Goal: Task Accomplishment & Management: Use online tool/utility

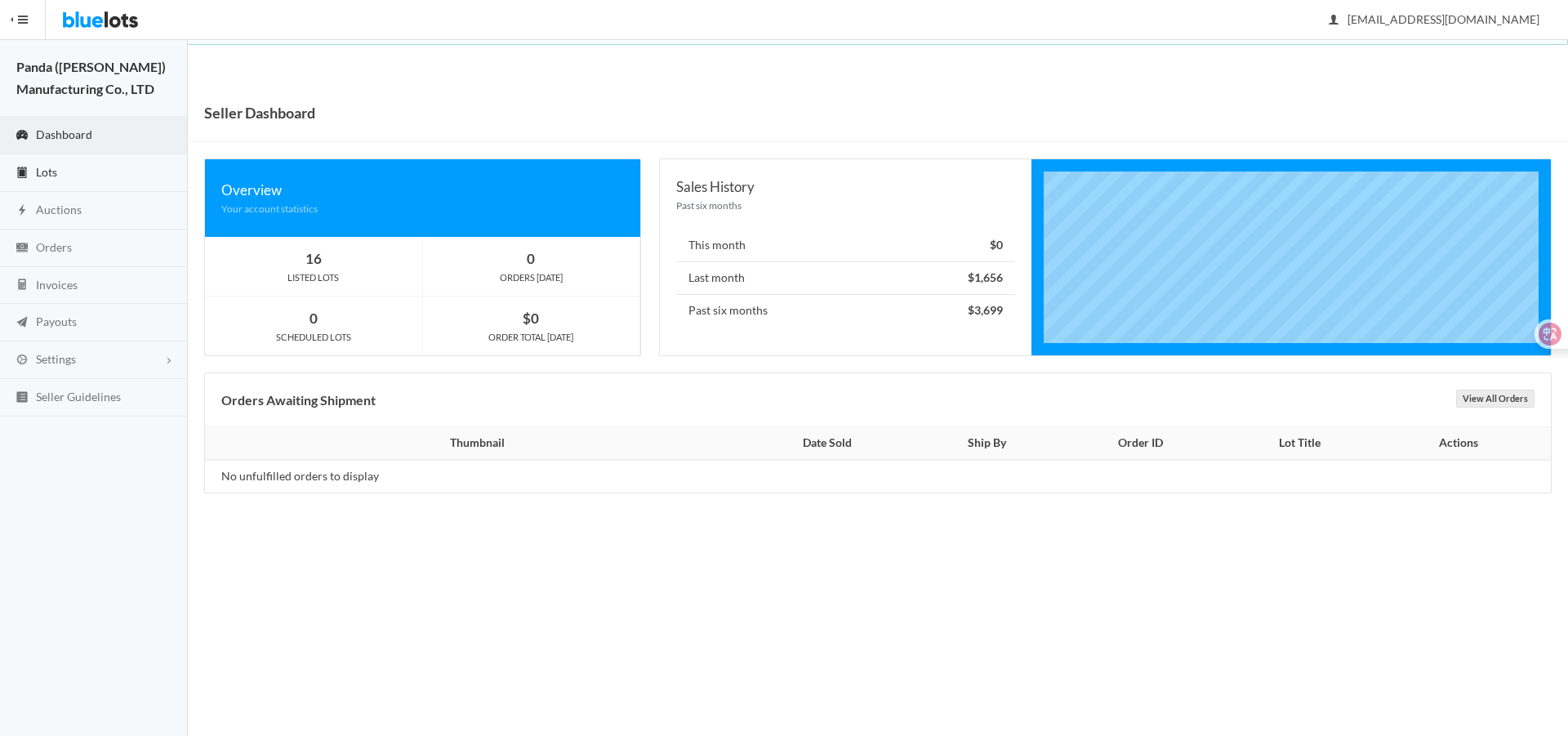
click at [139, 180] on link "Lots" at bounding box center [94, 173] width 188 height 38
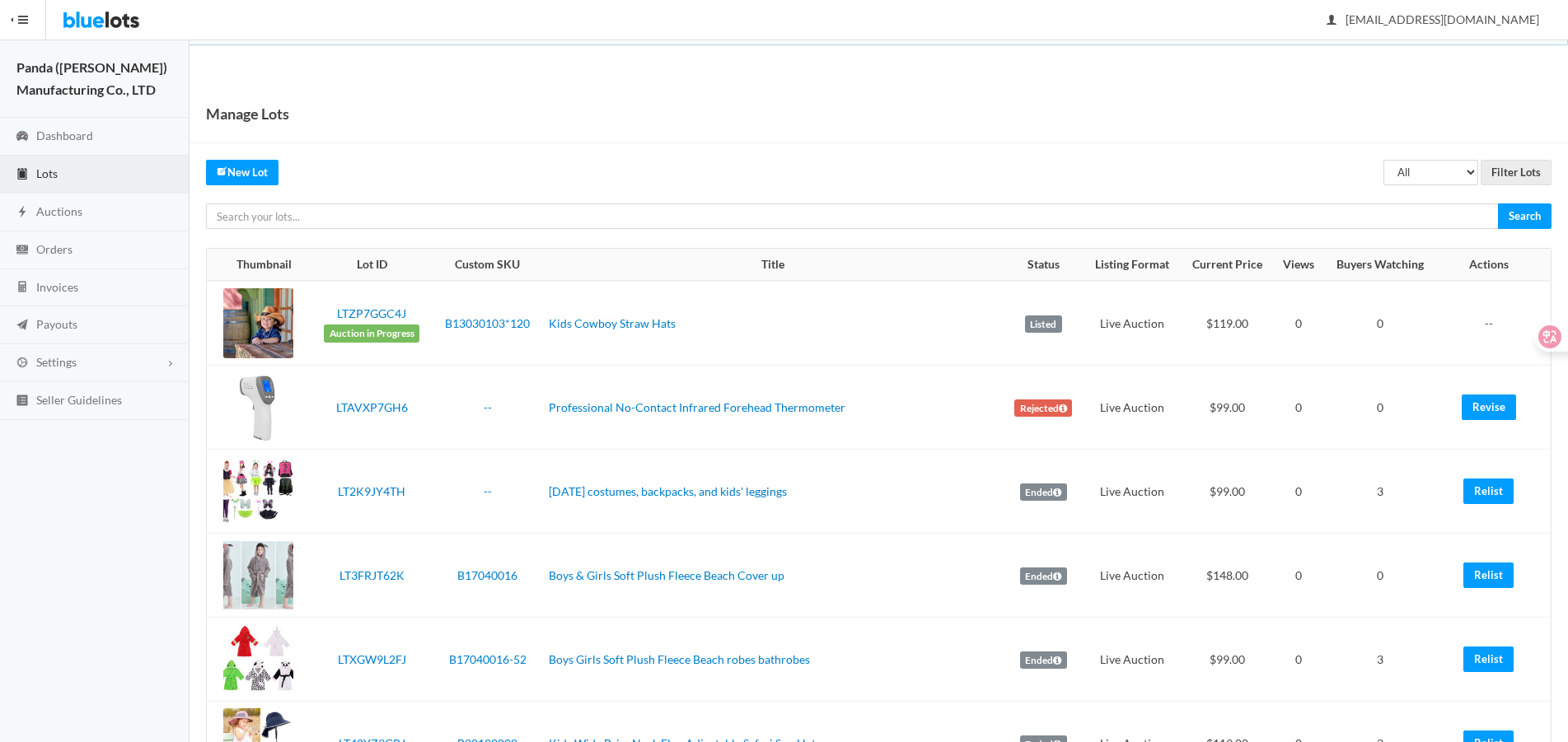
click at [1150, 114] on div "Manage Lots" at bounding box center [879, 114] width 1379 height 58
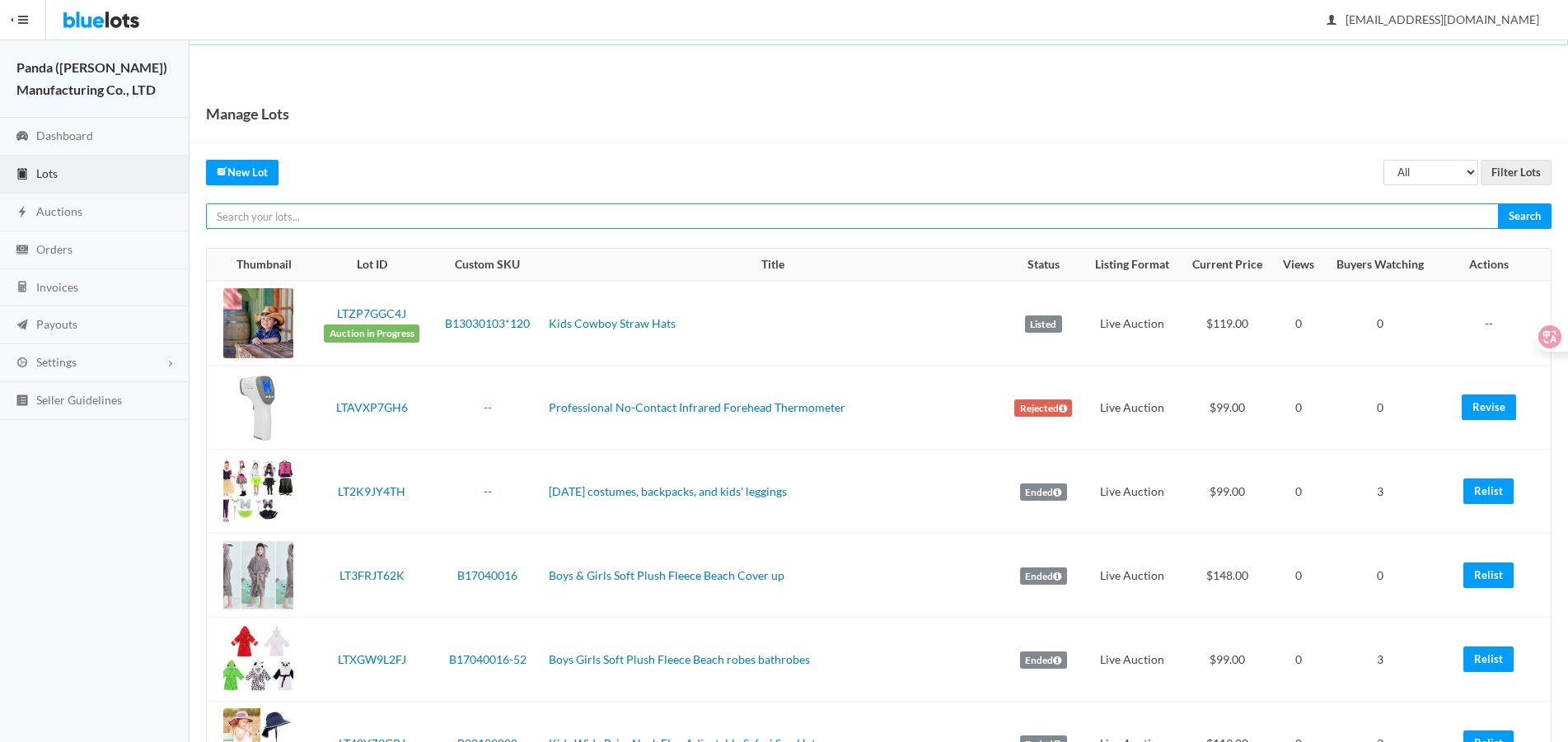
click at [975, 217] on input "text" at bounding box center [852, 216] width 1293 height 26
paste input "LTHYWVZFJ9"
type input "LTHYWVZFJ9"
click at [1498, 203] on input "Search" at bounding box center [1525, 216] width 53 height 26
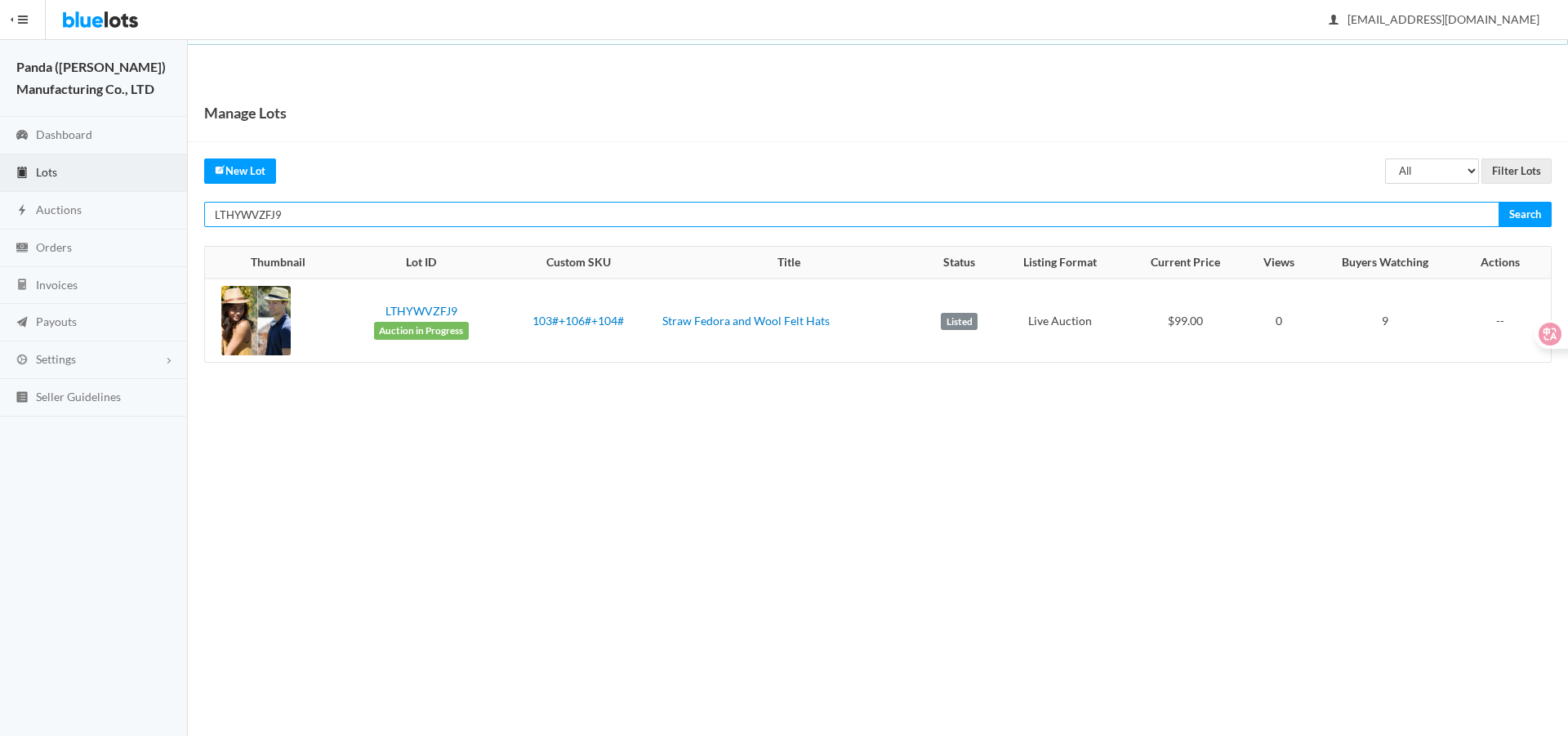
click at [789, 221] on input "LTHYWVZFJ9" at bounding box center [851, 214] width 1295 height 26
paste input "GKGPZ2Y6"
type input "LTGKGPZ2Y6"
click at [1498, 202] on input "Search" at bounding box center [1524, 214] width 53 height 26
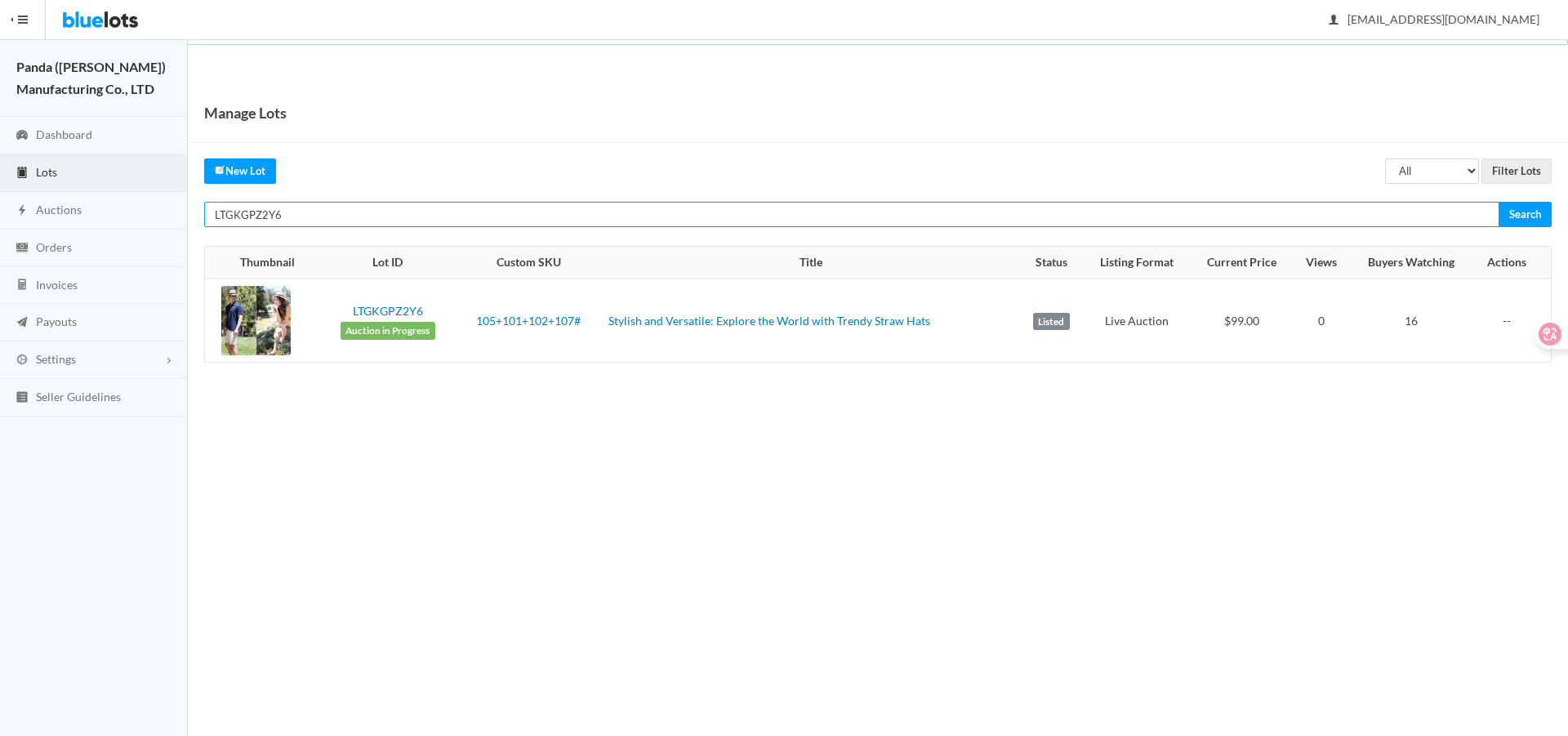
click at [1013, 209] on input "LTGKGPZ2Y6" at bounding box center [851, 214] width 1295 height 26
paste input "J2P3G93J"
type input "LTJ2P3G93J"
click at [1498, 202] on input "Search" at bounding box center [1524, 214] width 53 height 26
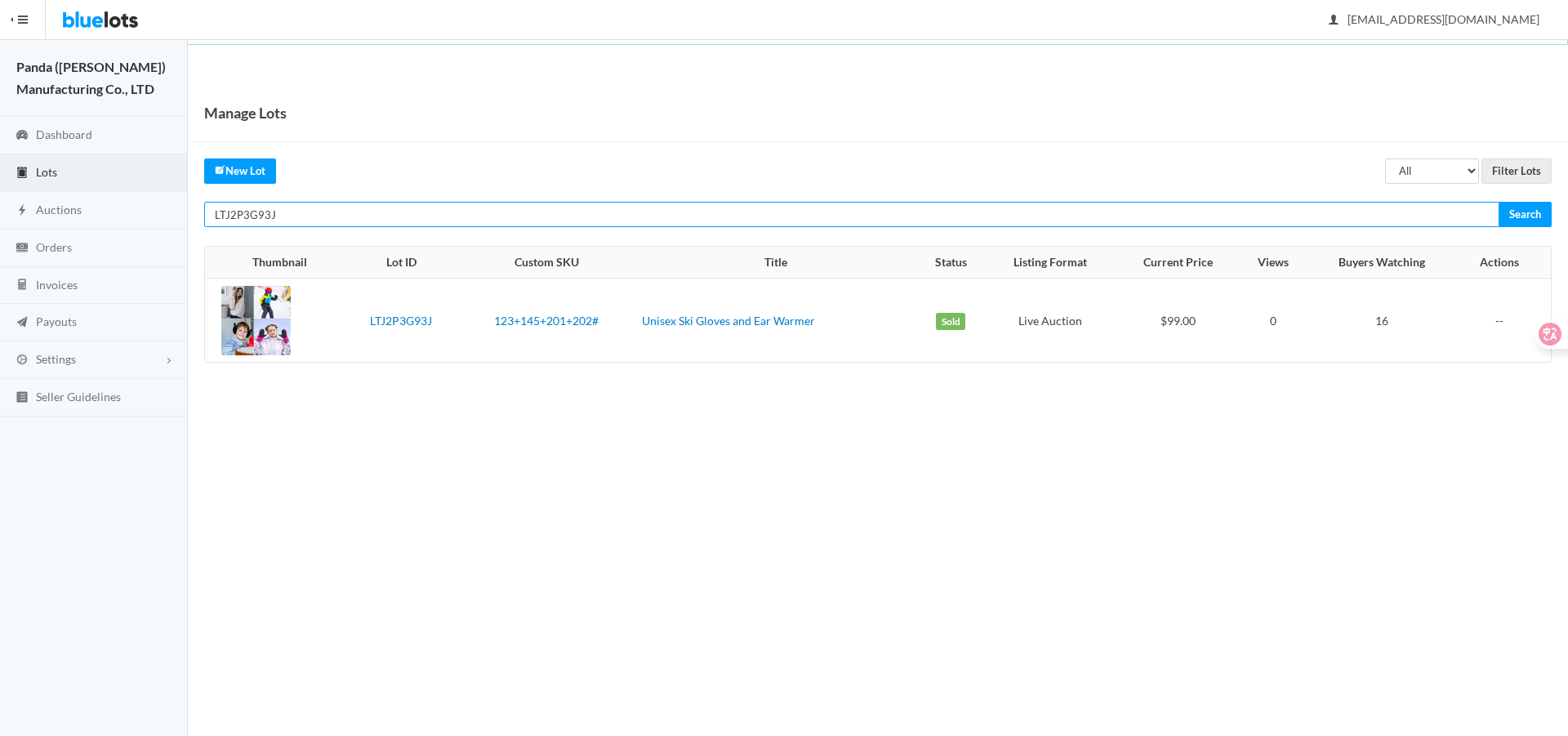
click at [1068, 208] on input "LTJ2P3G93J" at bounding box center [851, 214] width 1295 height 26
paste input "W267TYVR"
type input "LTW267TYVR"
click at [1498, 202] on input "Search" at bounding box center [1524, 214] width 53 height 26
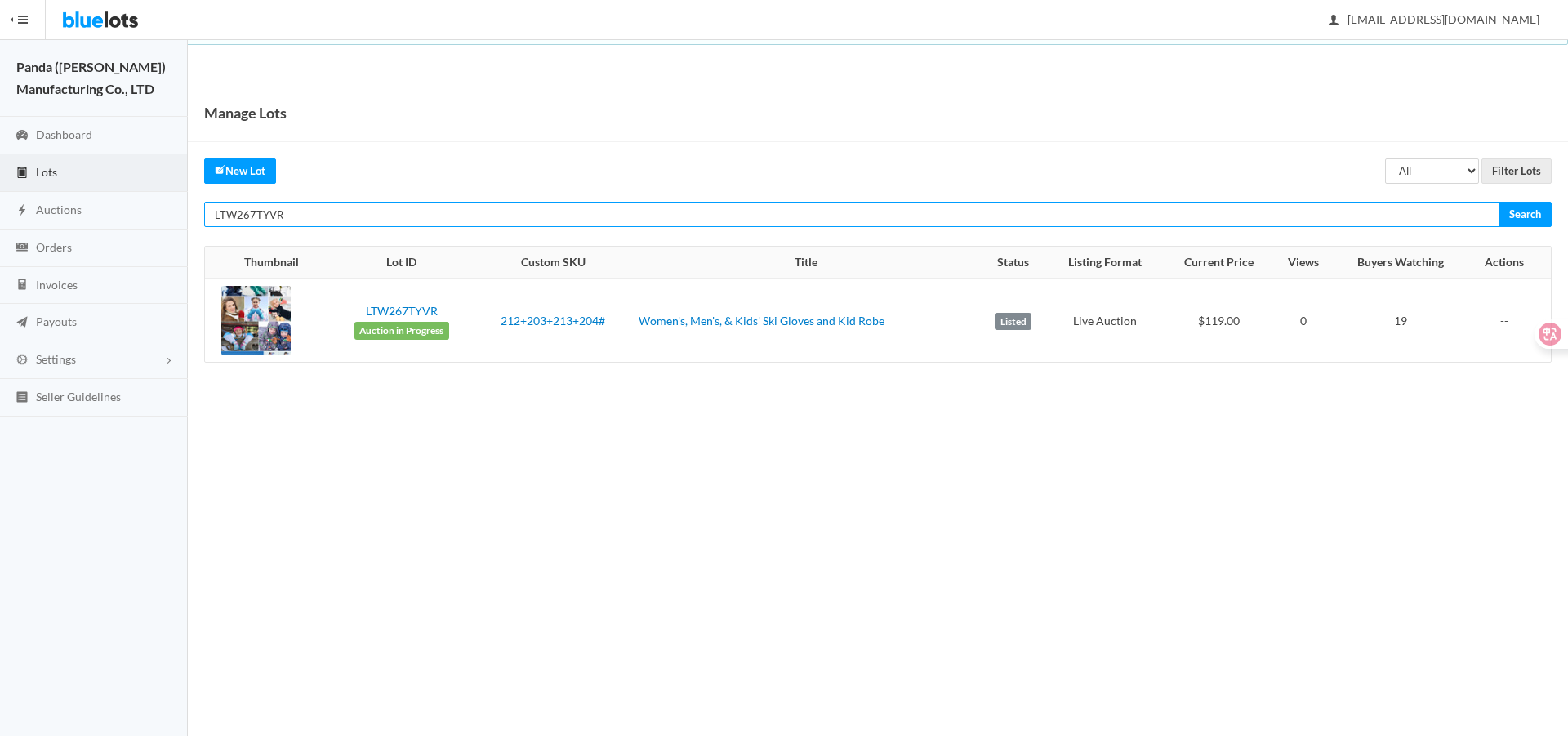
click at [878, 210] on input "LTW267TYVR" at bounding box center [851, 214] width 1295 height 26
paste input "JY7PCV9L"
type input "LTJY7PCV9L"
click at [1498, 202] on input "Search" at bounding box center [1524, 214] width 53 height 26
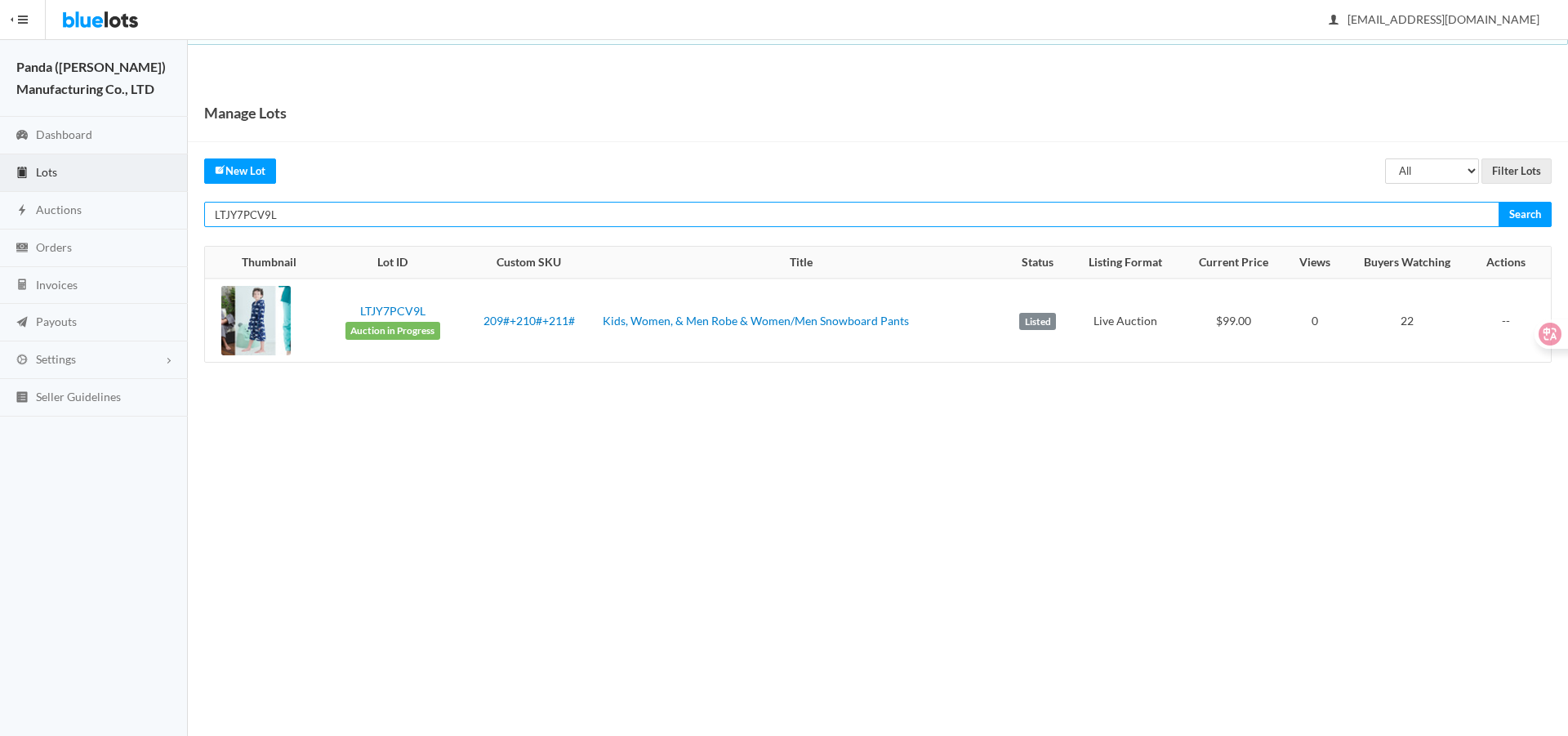
click at [1229, 203] on input "LTJY7PCV9L" at bounding box center [851, 214] width 1295 height 26
paste input "RJV9PYR9"
type input "LTRJV9PYR9"
click at [1498, 202] on input "Search" at bounding box center [1524, 214] width 53 height 26
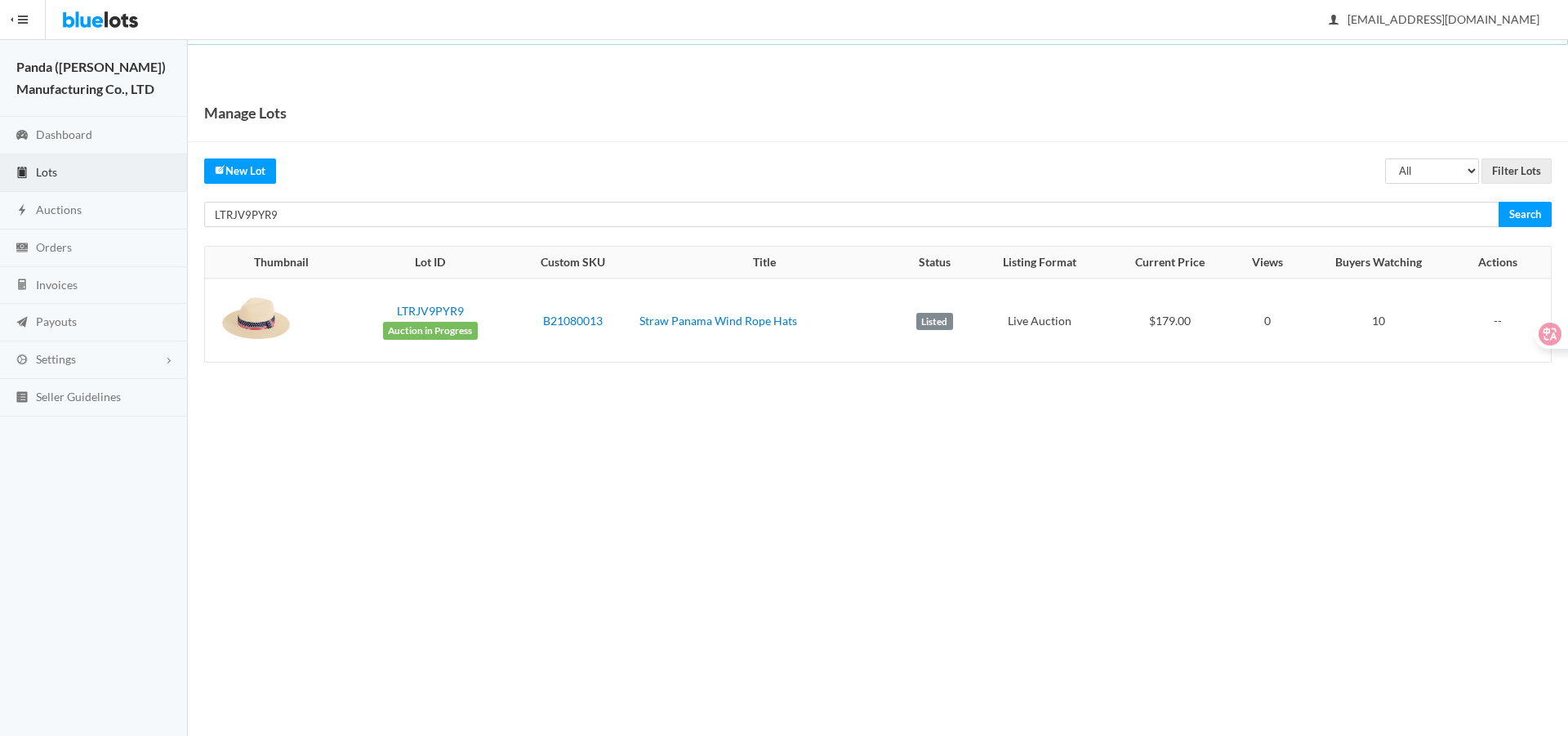
click at [1234, 201] on div "Manage Lots All Draft Unreviewed Rejected Scheduled Listed Sold Ended Filter Lo…" at bounding box center [877, 240] width 1380 height 312
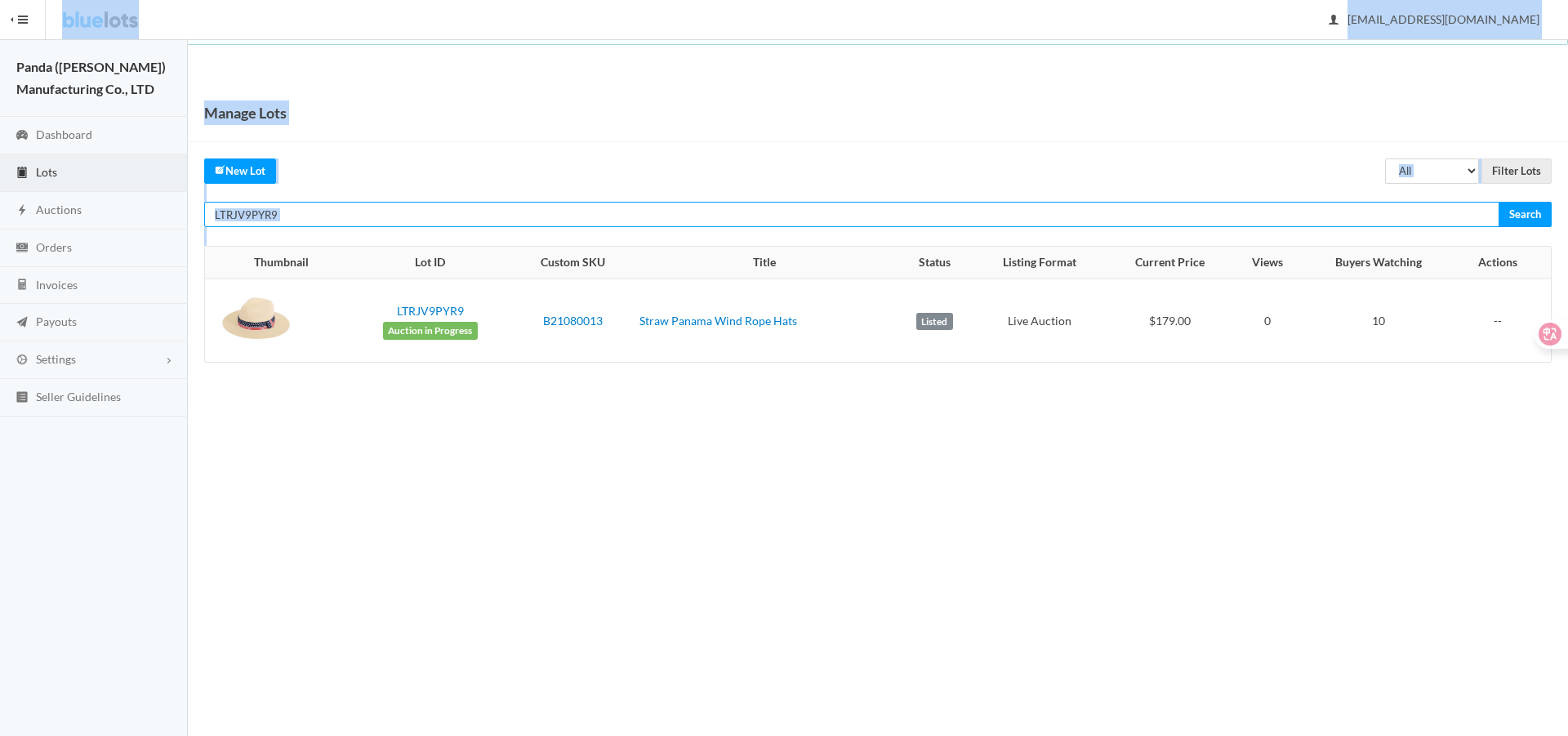
click at [1231, 215] on input "LTRJV9PYR9" at bounding box center [851, 214] width 1295 height 26
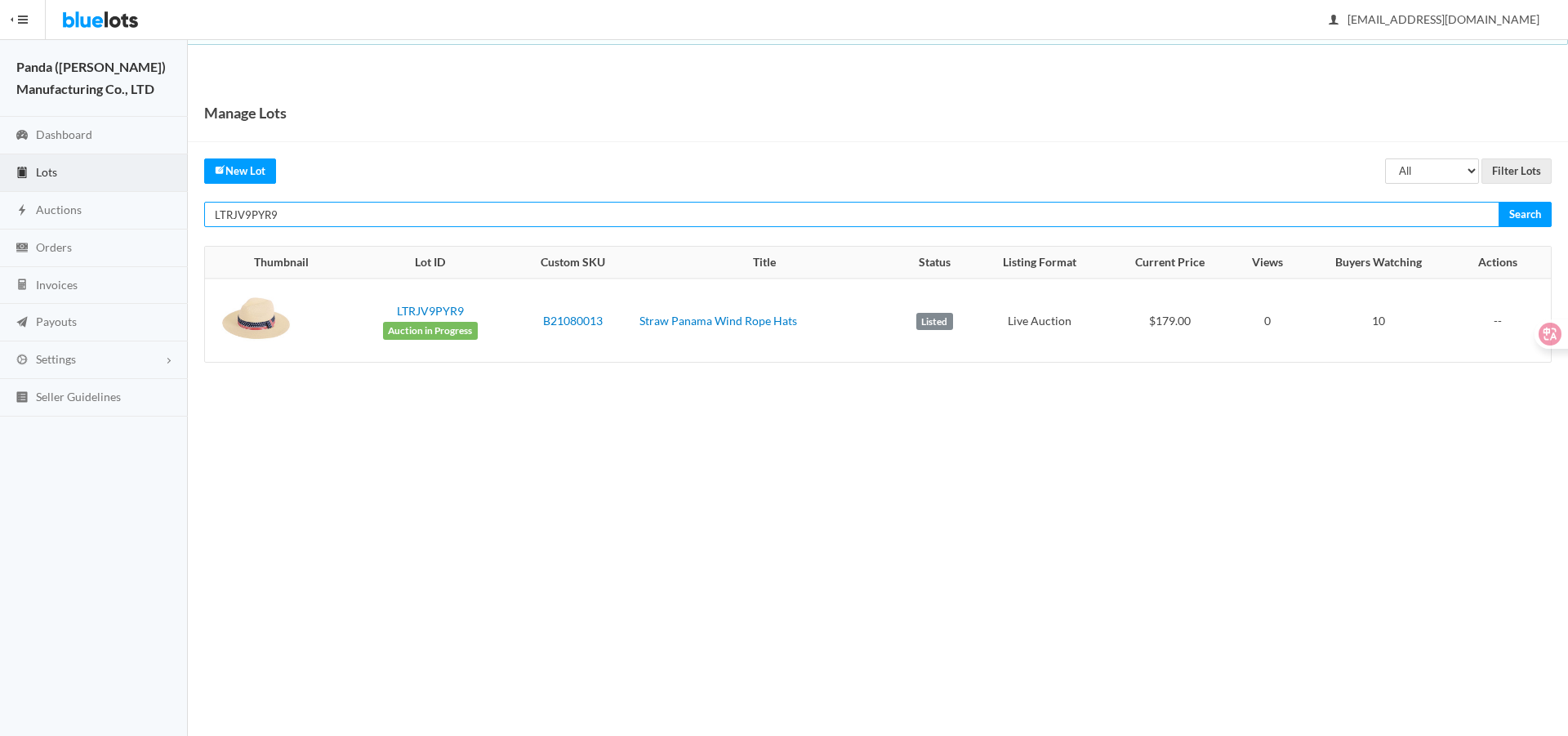
click at [831, 223] on input "LTRJV9PYR9" at bounding box center [851, 214] width 1295 height 26
paste input "KC47T9J6"
type input "LTKC47T9J6"
click at [1498, 202] on input "Search" at bounding box center [1524, 214] width 53 height 26
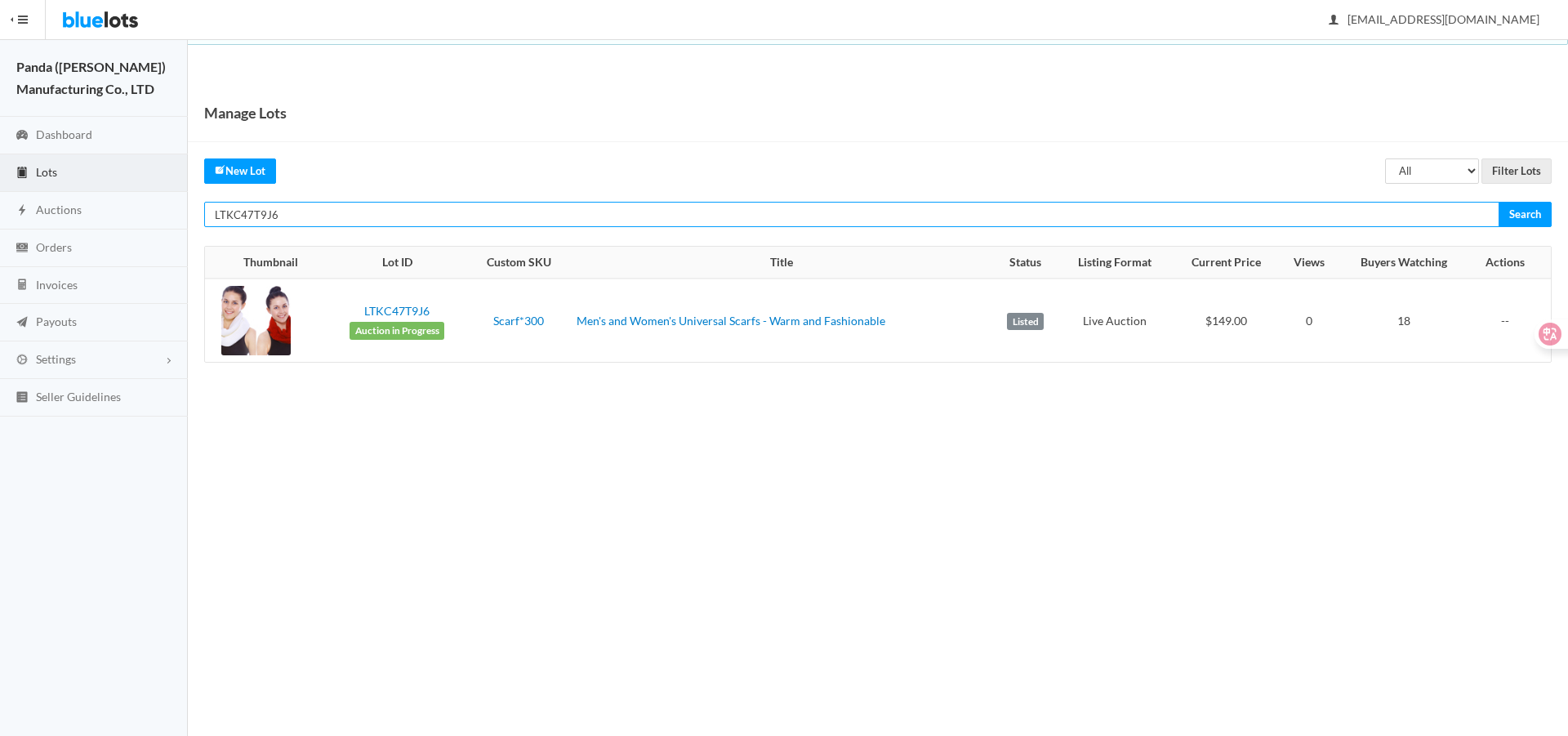
click at [997, 217] on input "LTKC47T9J6" at bounding box center [851, 214] width 1295 height 26
paste input "33R2FG62"
type input "LT33R2FG62"
click at [1498, 202] on input "Search" at bounding box center [1524, 214] width 53 height 26
click at [1090, 203] on input "LT33R2FG62" at bounding box center [851, 214] width 1295 height 26
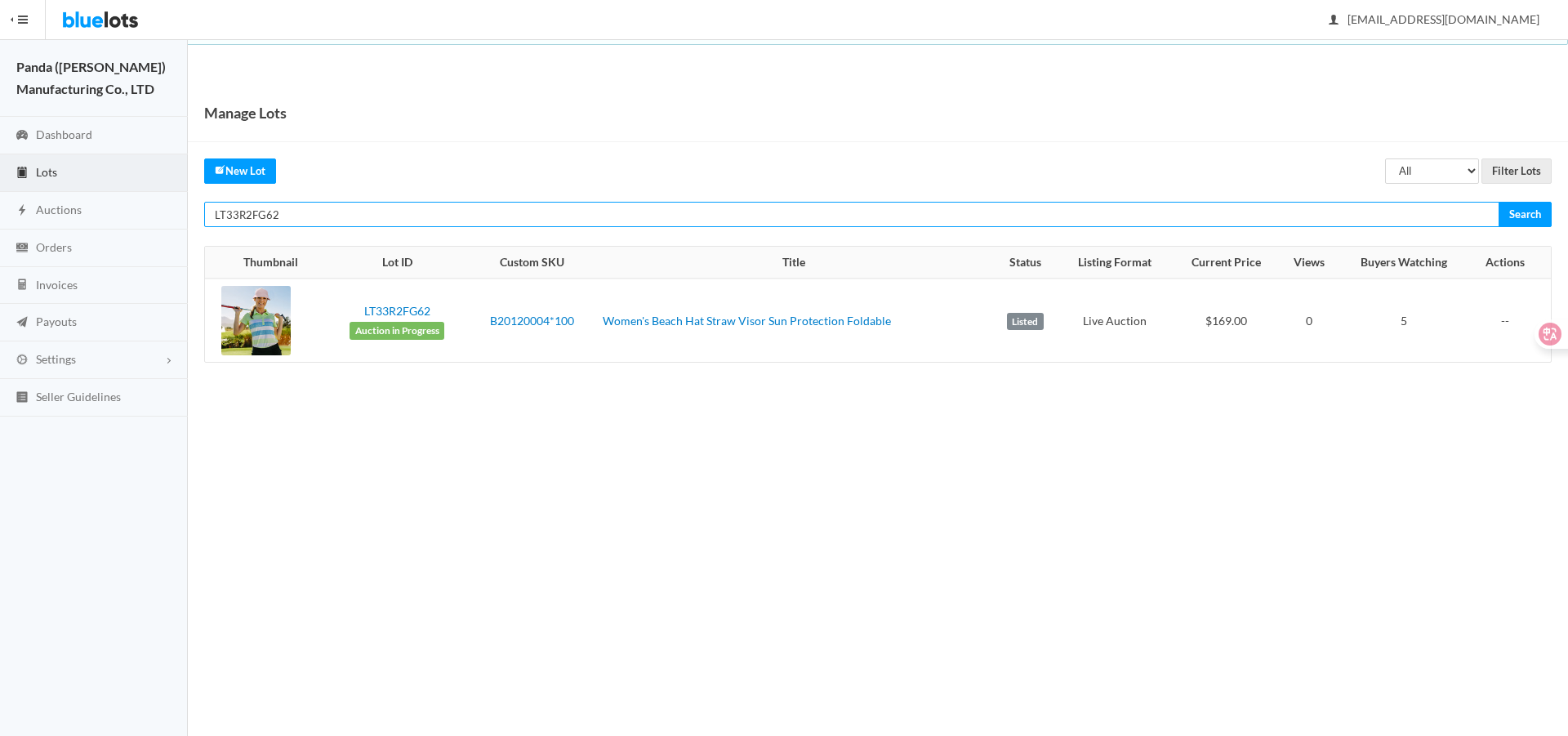
paste input "RR4PR"
type input "LT3RR4PR62"
click at [1498, 202] on input "Search" at bounding box center [1524, 214] width 53 height 26
click at [1130, 213] on input "LT3RR4PR62" at bounding box center [851, 214] width 1295 height 26
paste input "CJJH7CWW"
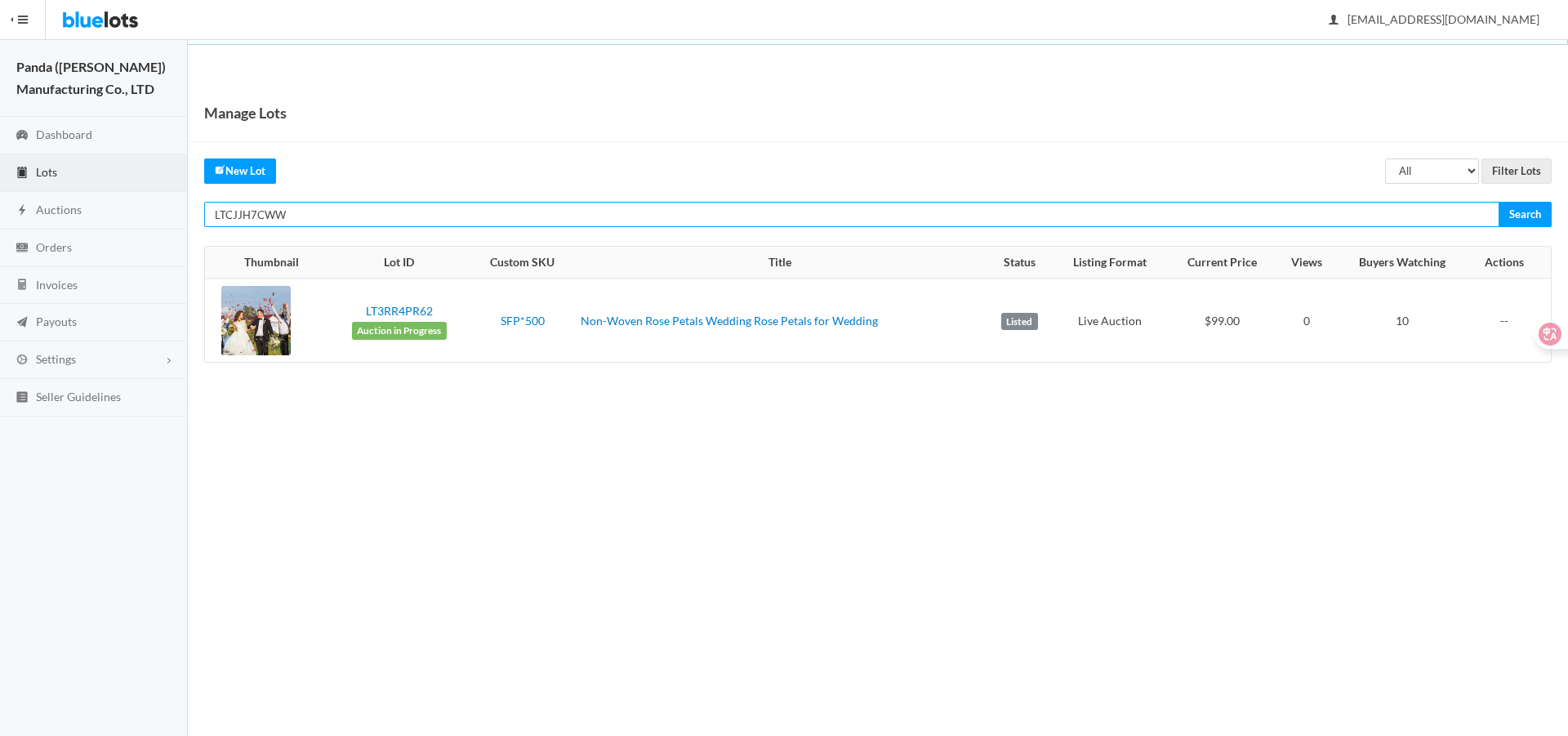
type input "LTCJJH7CWW"
click at [1498, 202] on input "Search" at bounding box center [1524, 214] width 53 height 26
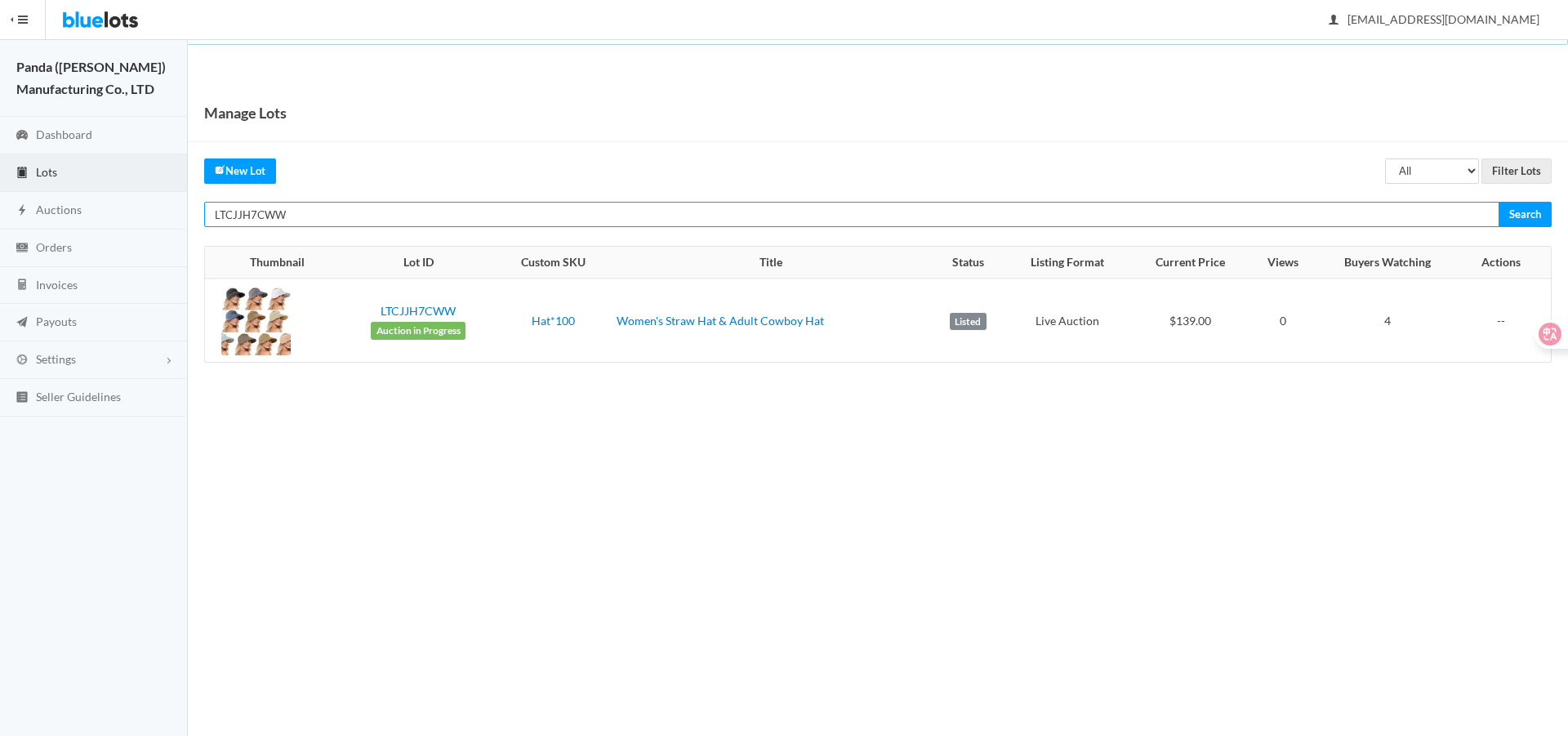
click at [1082, 207] on input "LTCJJH7CWW" at bounding box center [851, 214] width 1295 height 26
paste input "2Z73VPLG"
type input "LT2Z73VPLG"
click at [1498, 202] on input "Search" at bounding box center [1524, 214] width 53 height 26
click at [1191, 209] on input "LT2Z73VPLG" at bounding box center [851, 214] width 1295 height 26
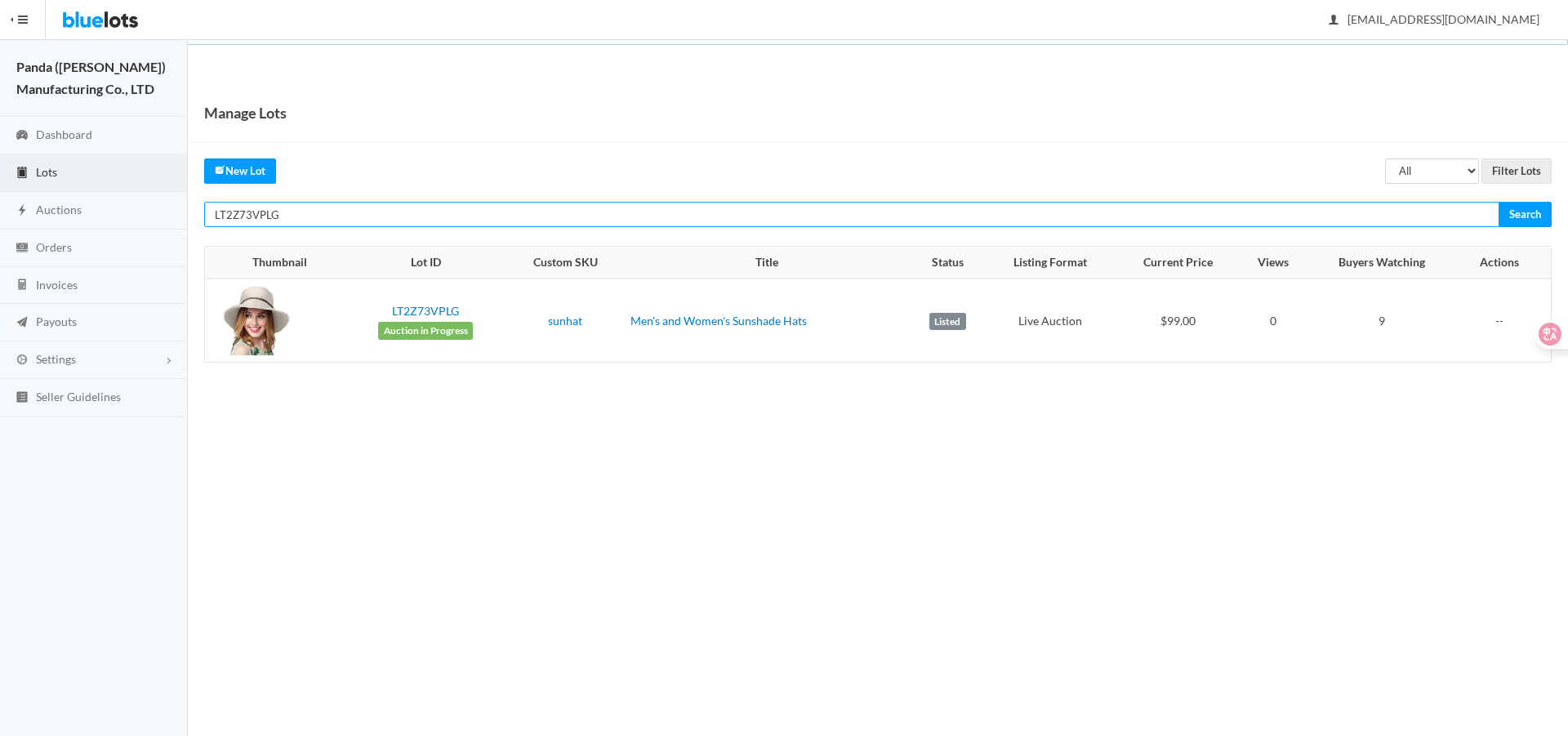
paste input "ZP7GGC4J"
type input "LTZP7GGC4J"
click at [1498, 202] on input "Search" at bounding box center [1524, 214] width 53 height 26
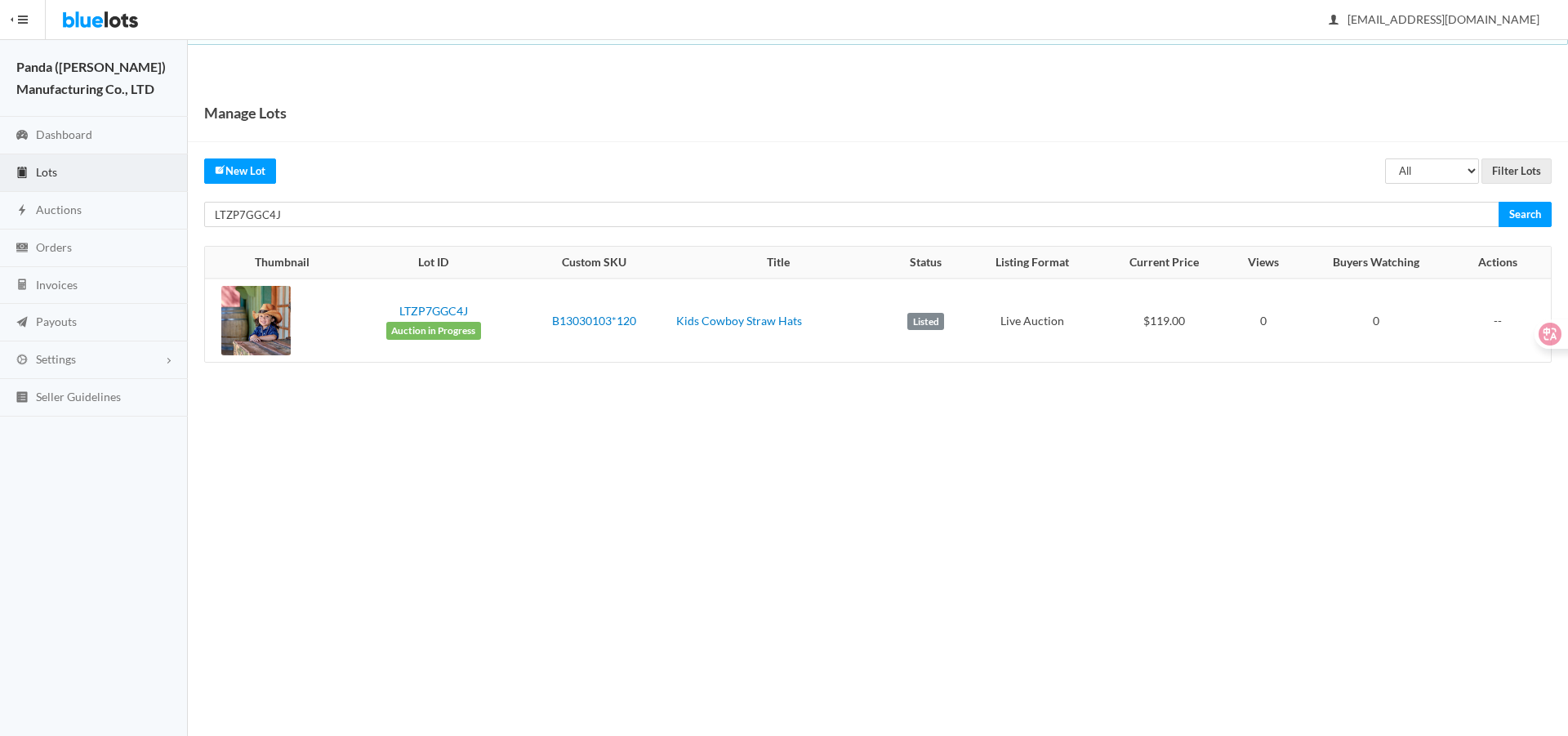
click at [989, 229] on div "Manage Lots All Draft Unreviewed Rejected Scheduled Listed Sold Ended Filter Lo…" at bounding box center [877, 240] width 1380 height 312
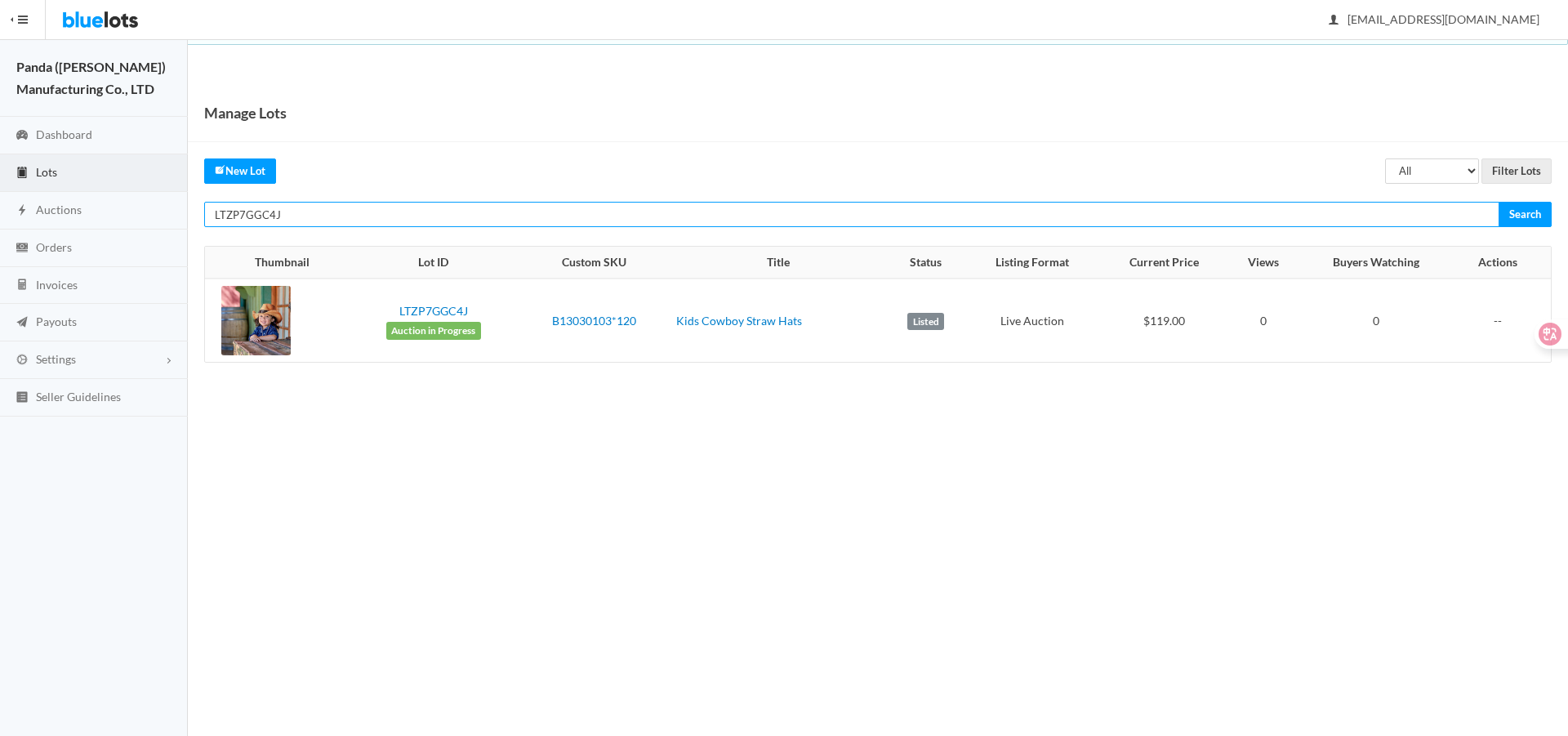
click at [990, 217] on input "LTZP7GGC4J" at bounding box center [851, 214] width 1295 height 26
paste input "YR3PHHV7"
type input "LTYR3PHHV7"
click at [1498, 202] on input "Search" at bounding box center [1524, 214] width 53 height 26
click at [1251, 220] on input "LTYR3PHHV7" at bounding box center [851, 214] width 1295 height 26
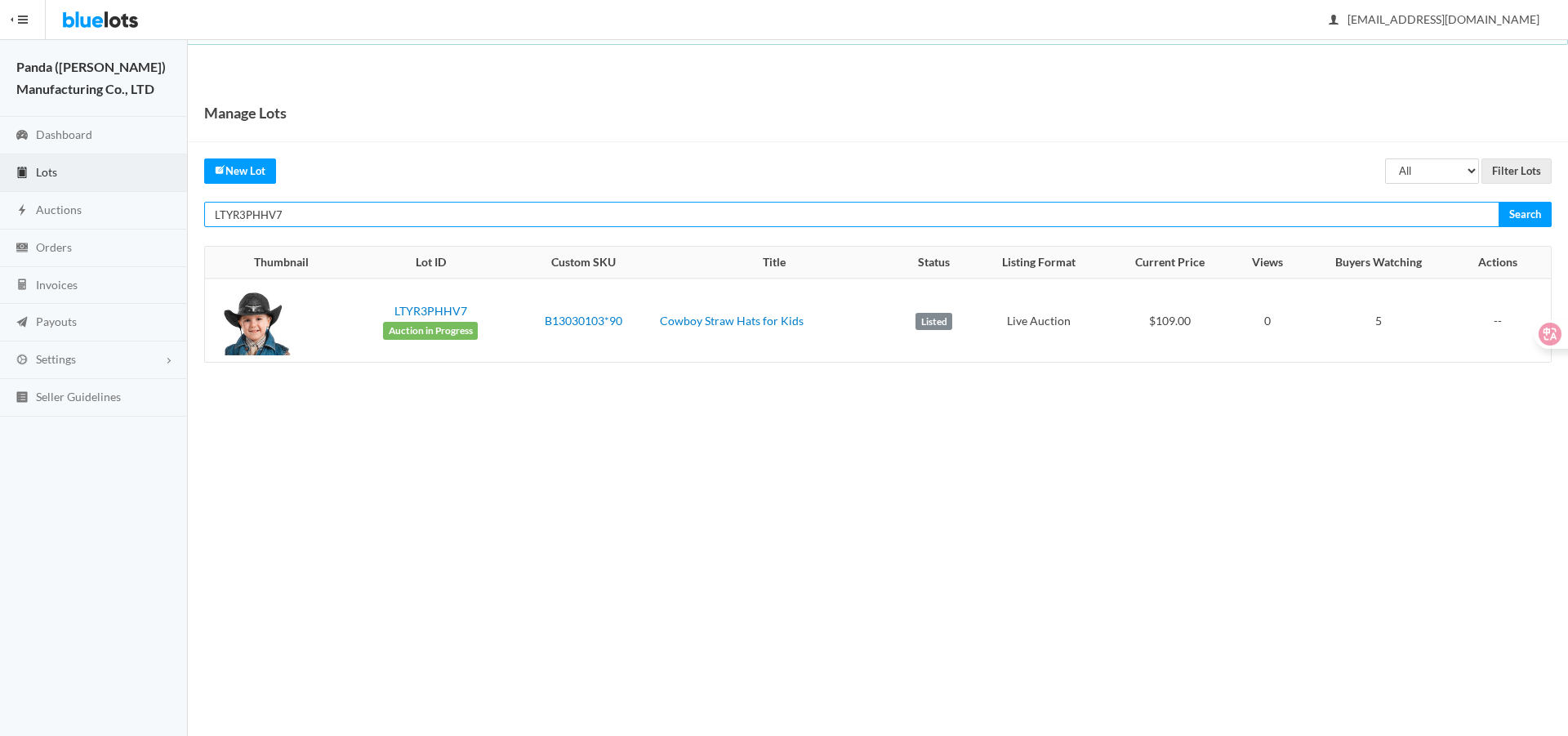
paste input "A674JYLF"
type input "LTA674JYLF"
click at [1498, 202] on input "Search" at bounding box center [1524, 214] width 53 height 26
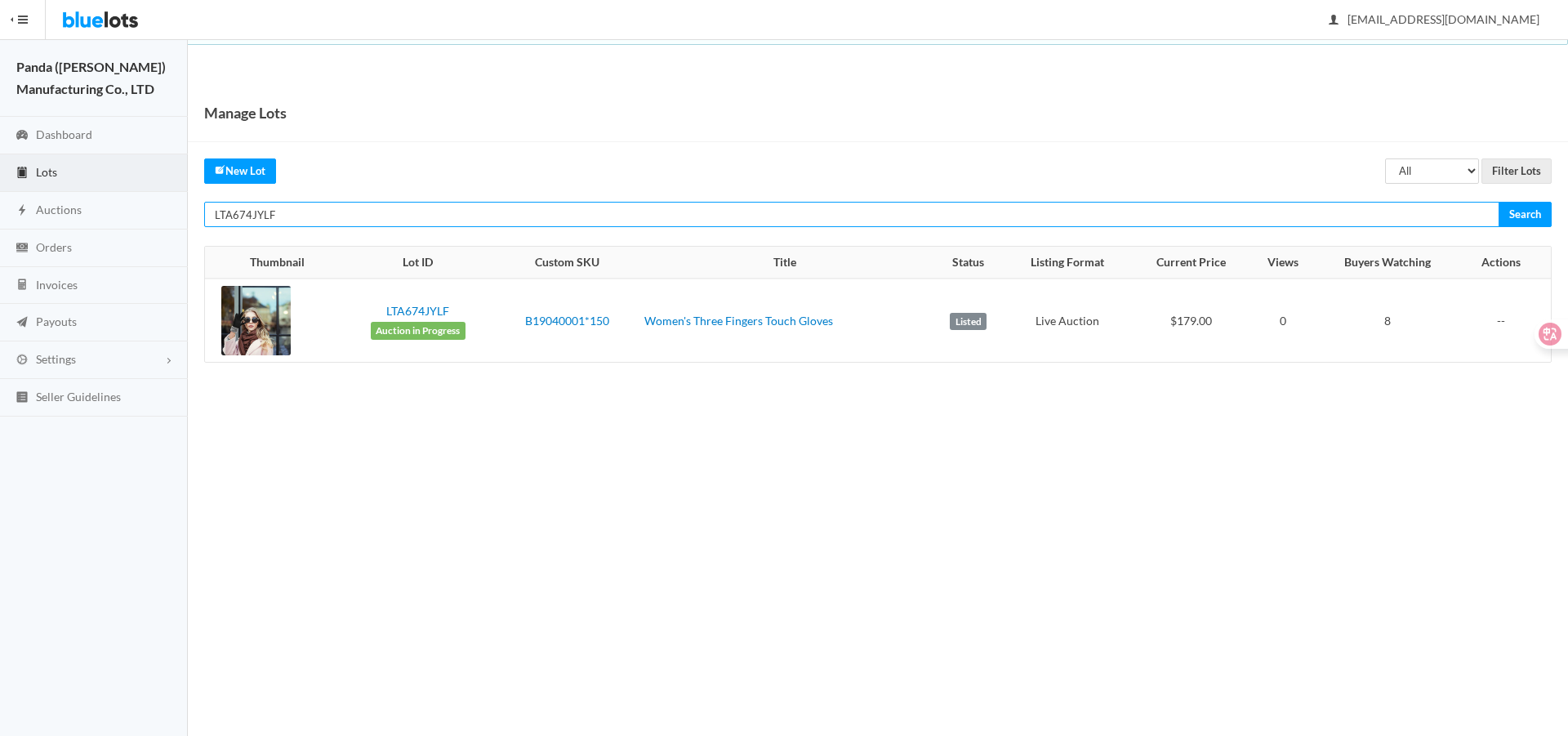
click at [1291, 212] on input "LTA674JYLF" at bounding box center [851, 214] width 1295 height 26
paste input "TXRHJJCX"
type input "LTTXRHJJCX"
click at [1498, 202] on input "Search" at bounding box center [1524, 214] width 53 height 26
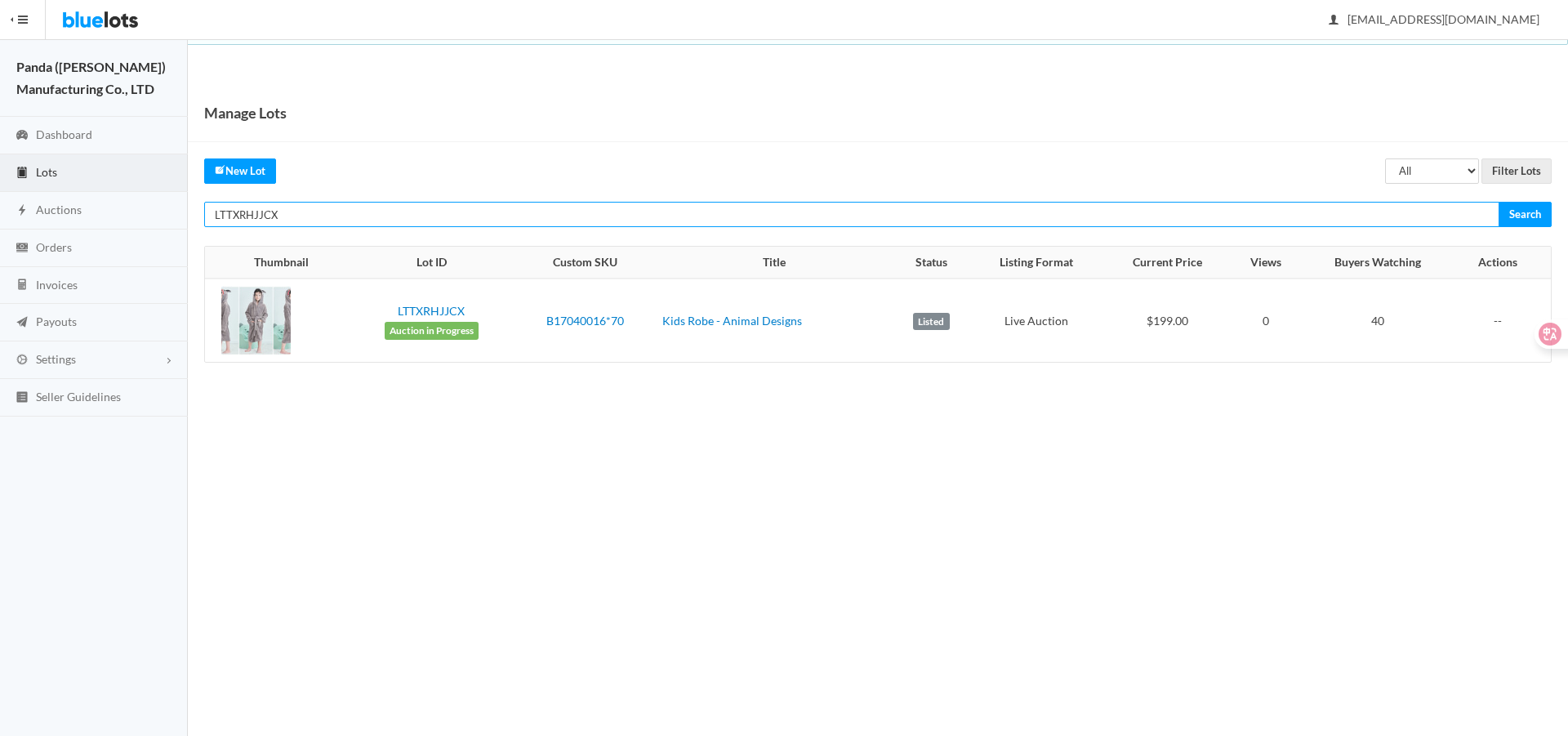
drag, startPoint x: 0, startPoint y: 0, endPoint x: 934, endPoint y: 209, distance: 957.1
click at [934, 209] on input "LTTXRHJJCX" at bounding box center [851, 214] width 1295 height 26
paste input "ZRKGJW9A"
type input "LTZRKGJW9A"
click at [1498, 202] on input "Search" at bounding box center [1524, 214] width 53 height 26
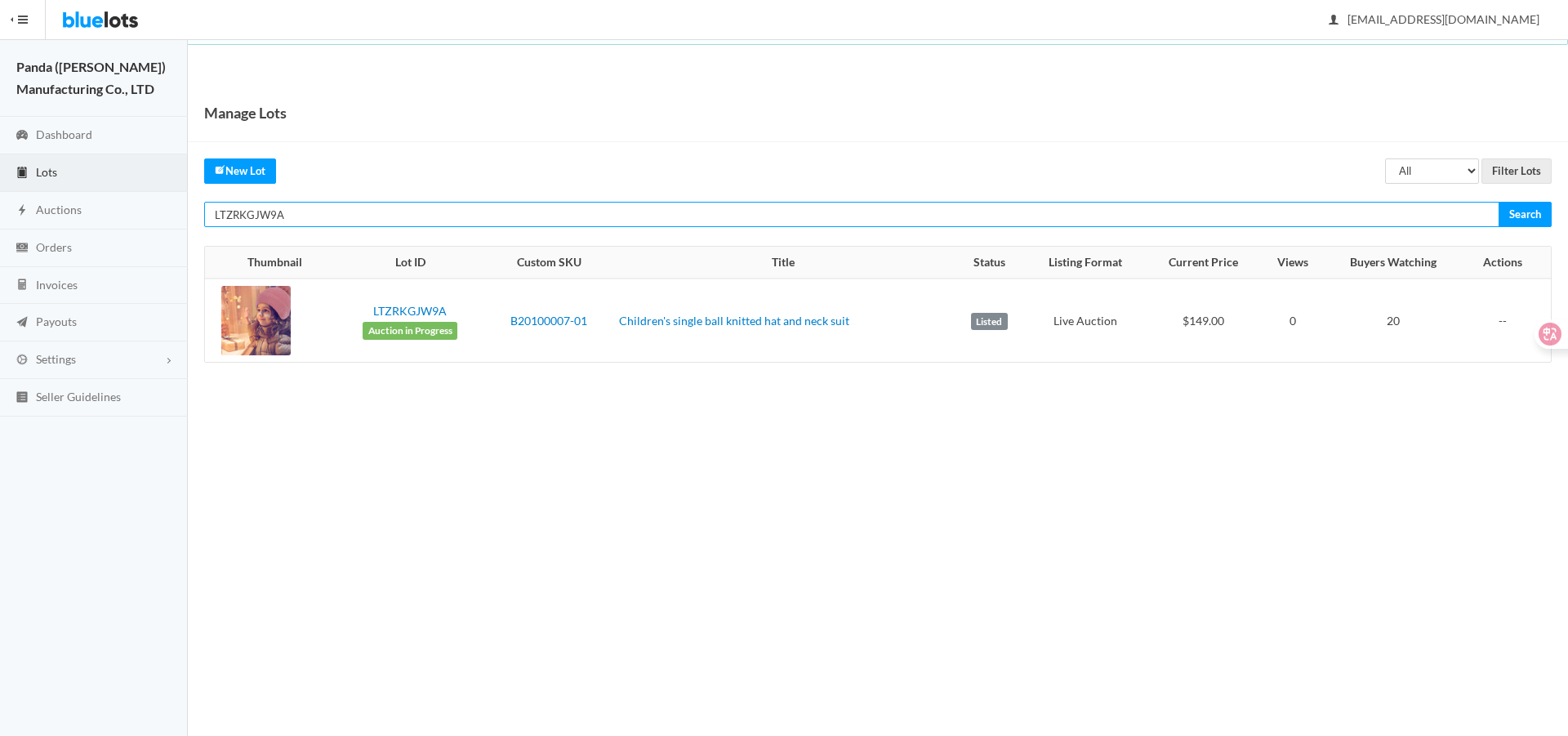
click at [988, 203] on input "LTZRKGJW9A" at bounding box center [851, 214] width 1295 height 26
paste input "HWKRTWVH"
type input "LTHWKRTWVH"
click at [1498, 202] on input "Search" at bounding box center [1524, 214] width 53 height 26
